Goal: Task Accomplishment & Management: Manage account settings

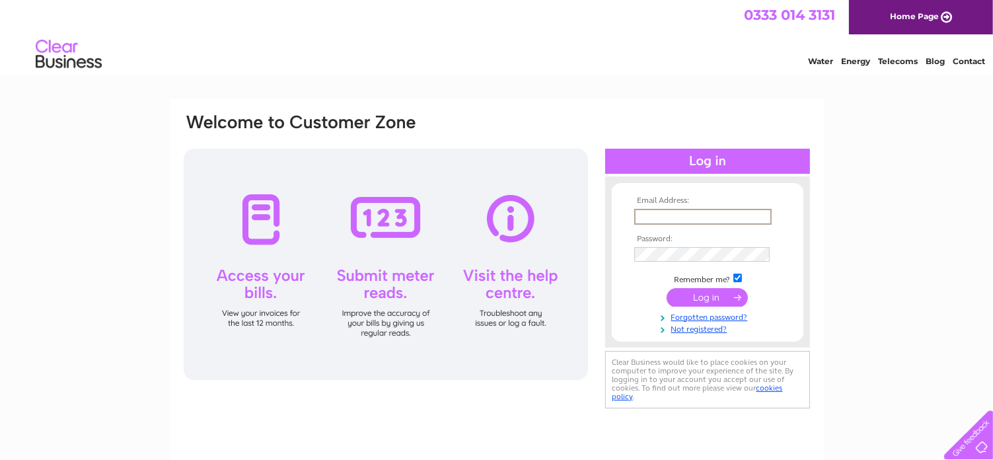
click at [686, 219] on input "text" at bounding box center [702, 217] width 137 height 16
type input "HCalcutt12@aol.com"
click at [711, 293] on input "submit" at bounding box center [706, 296] width 81 height 18
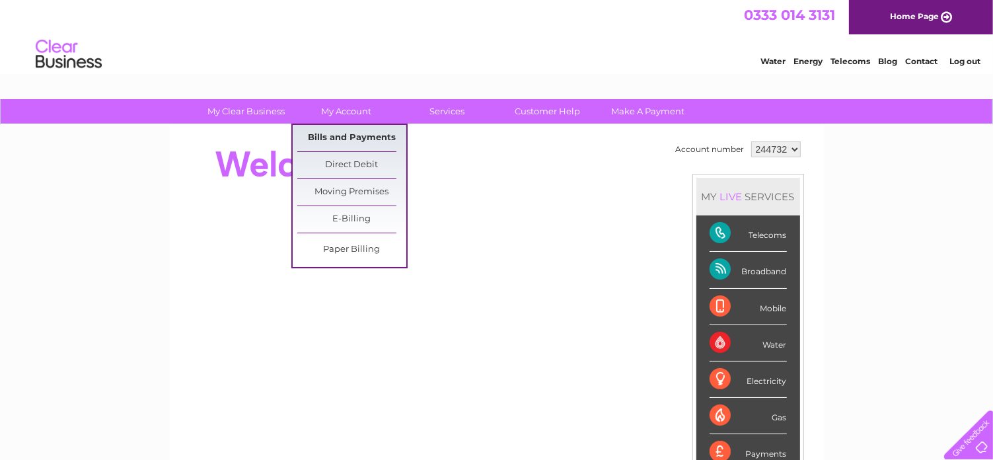
click at [344, 139] on link "Bills and Payments" at bounding box center [351, 138] width 109 height 26
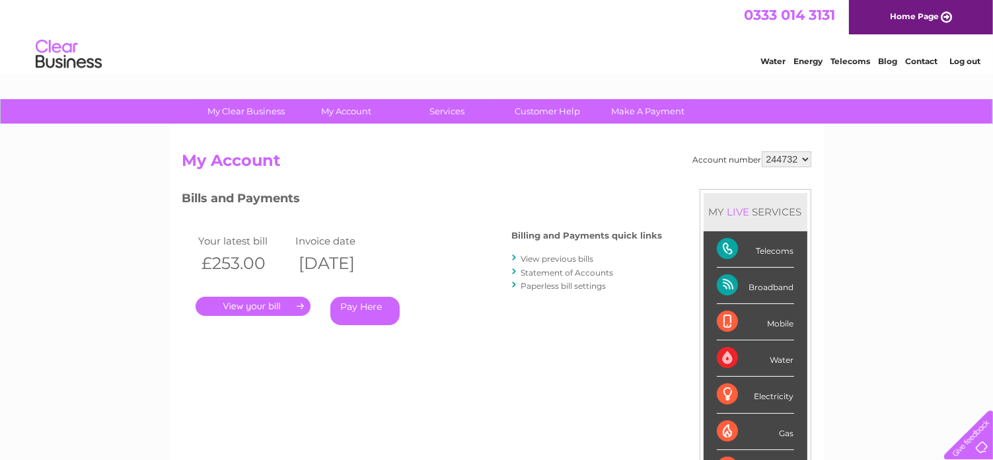
click at [260, 306] on link "." at bounding box center [253, 306] width 115 height 19
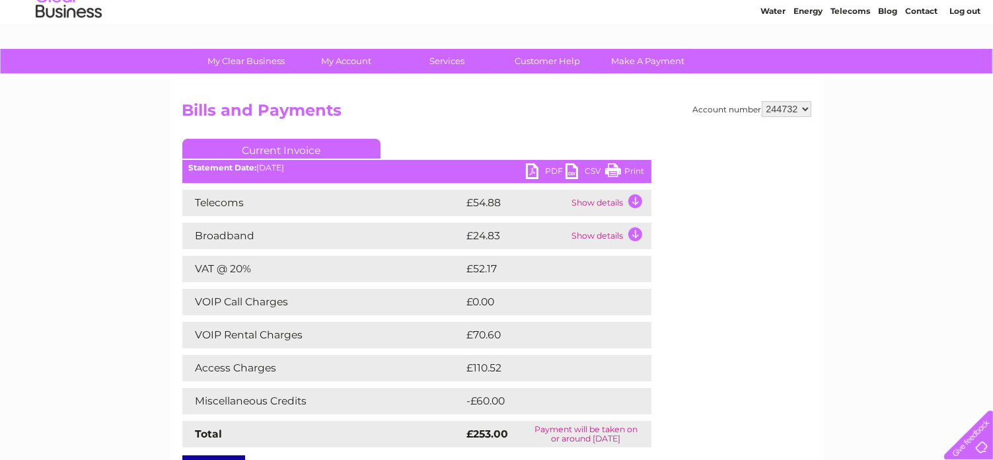
scroll to position [132, 0]
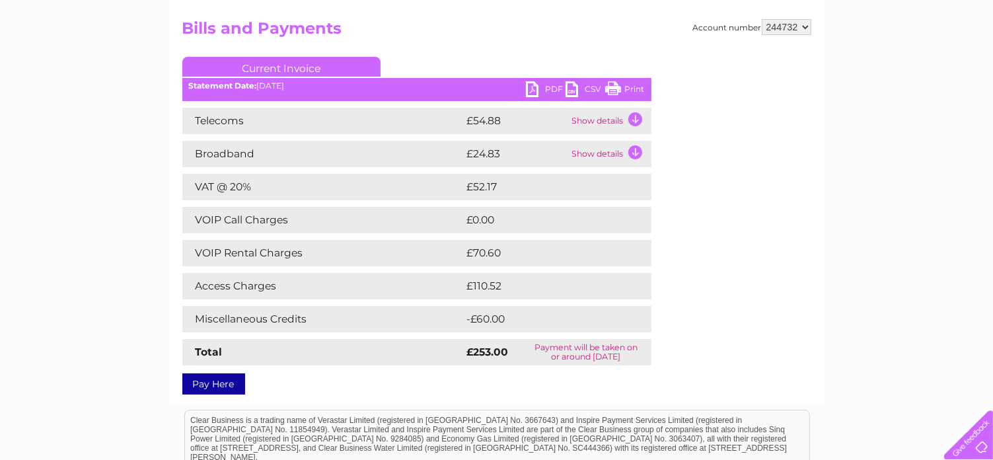
click at [548, 84] on link "PDF" at bounding box center [546, 90] width 40 height 19
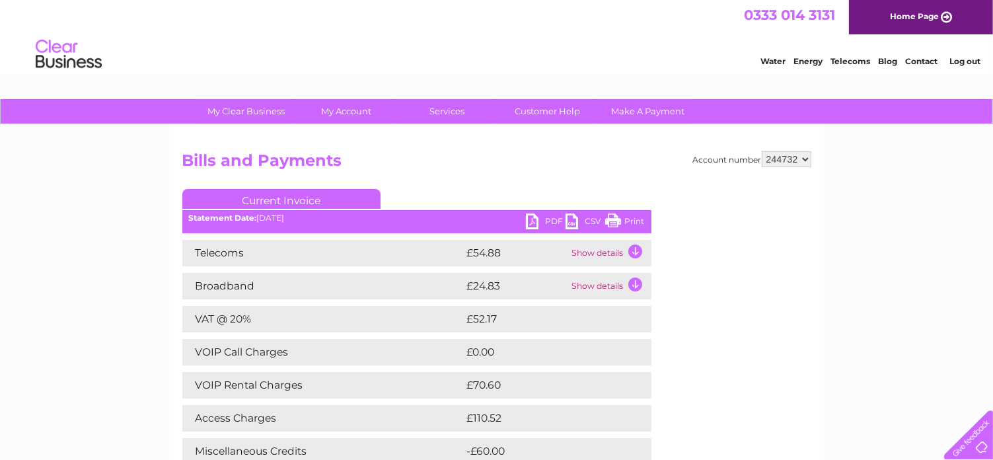
click at [968, 60] on link "Log out" at bounding box center [964, 61] width 31 height 10
